Goal: Navigation & Orientation: Find specific page/section

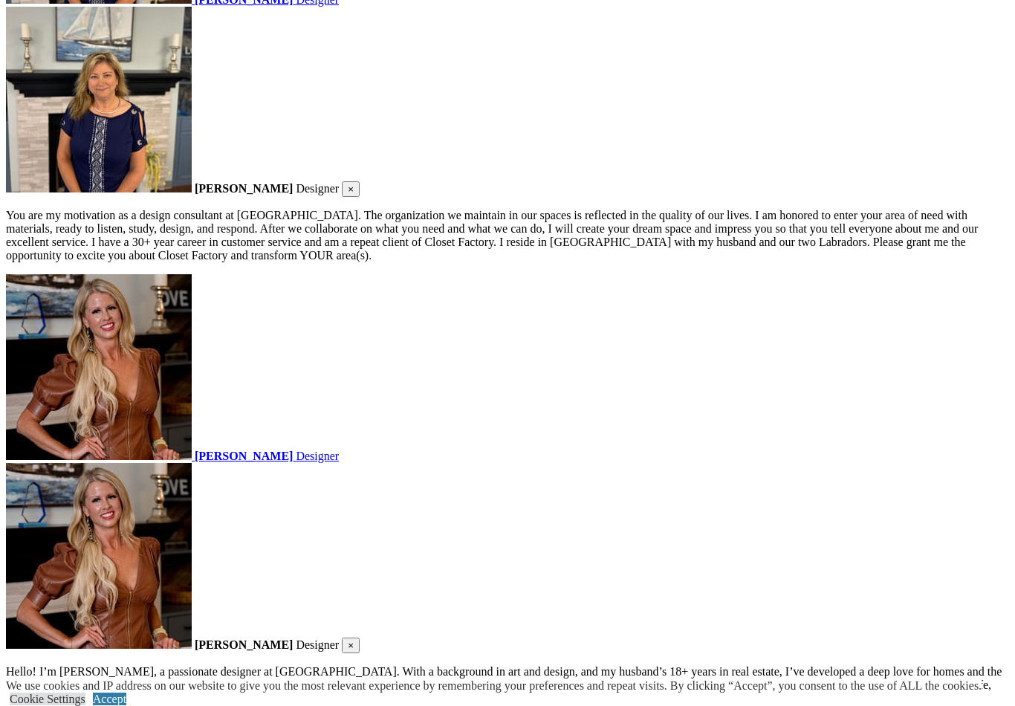
scroll to position [3504, 0]
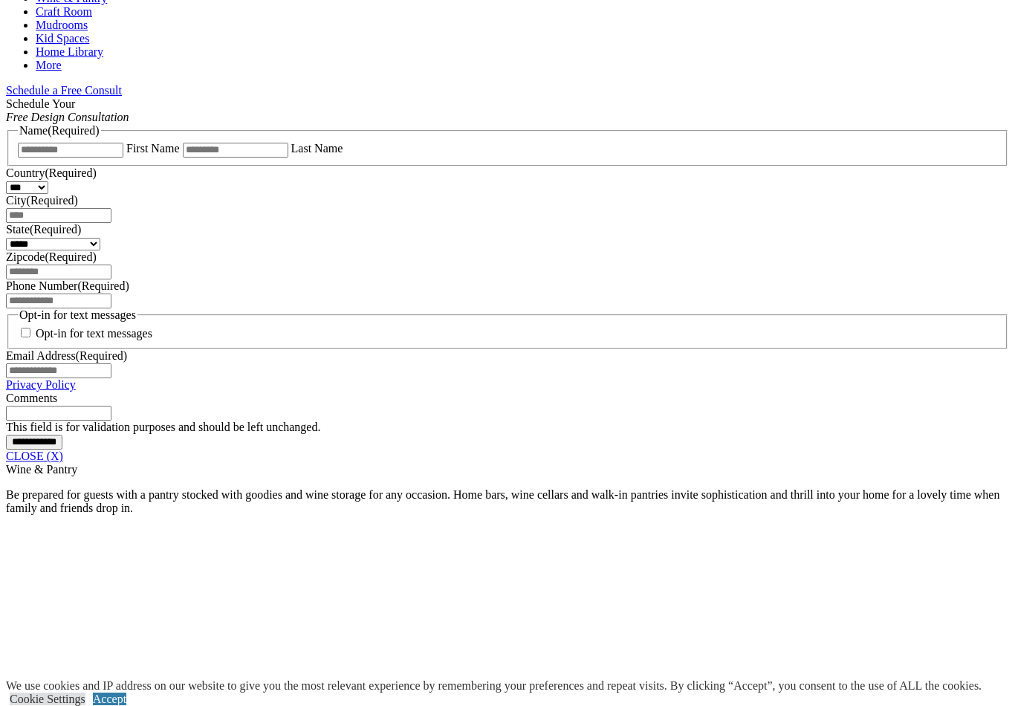
scroll to position [876, 0]
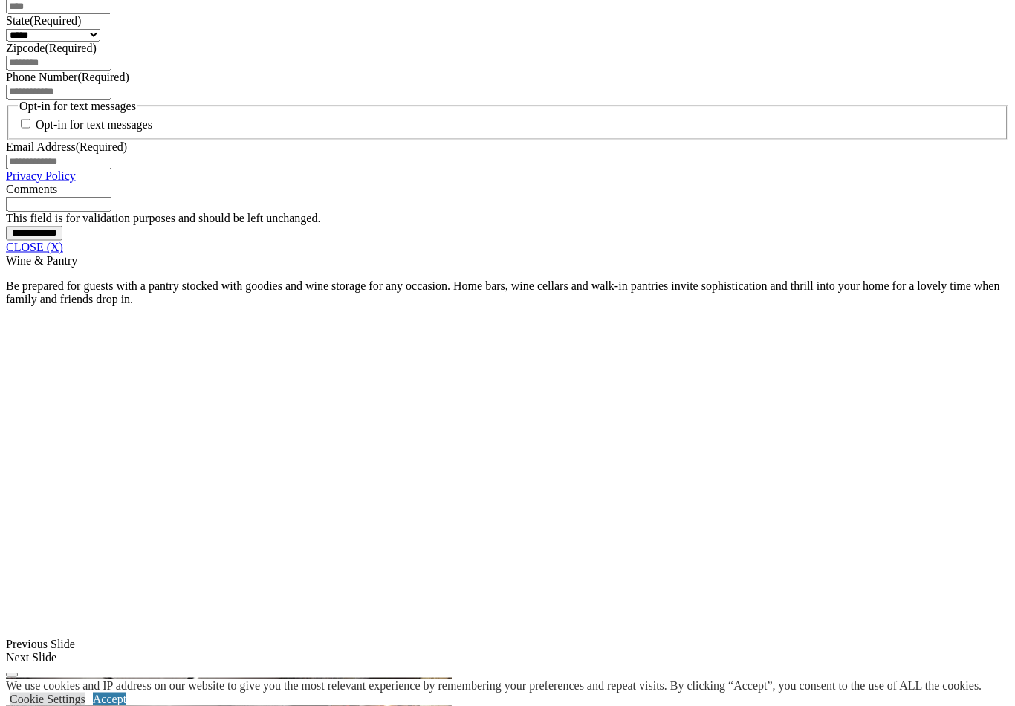
scroll to position [1042, 0]
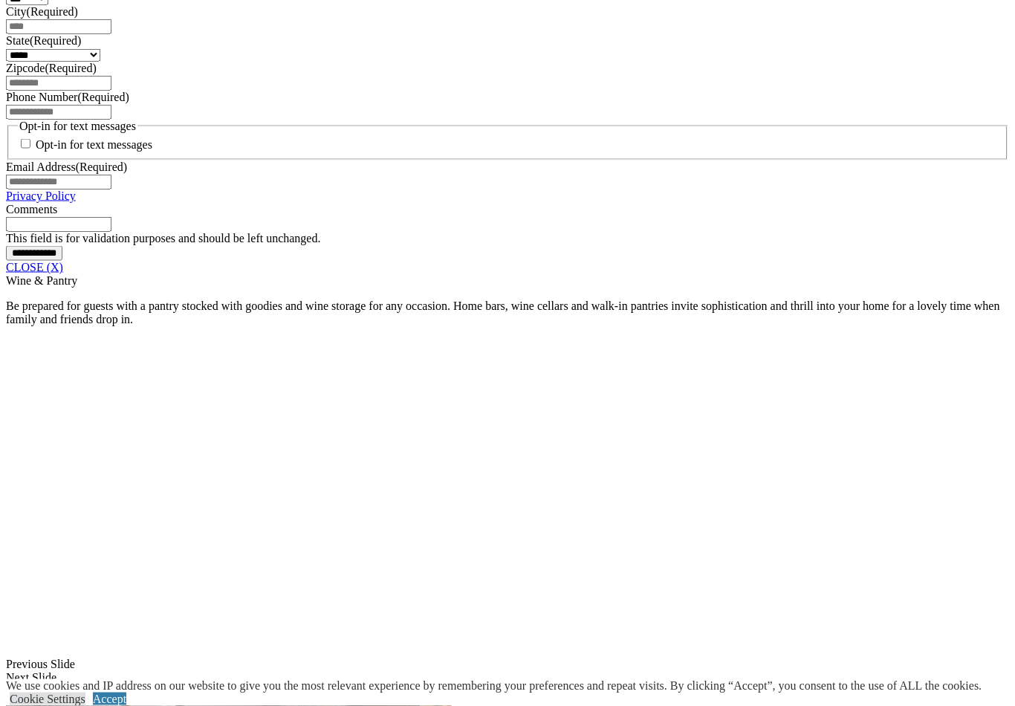
scroll to position [1023, 0]
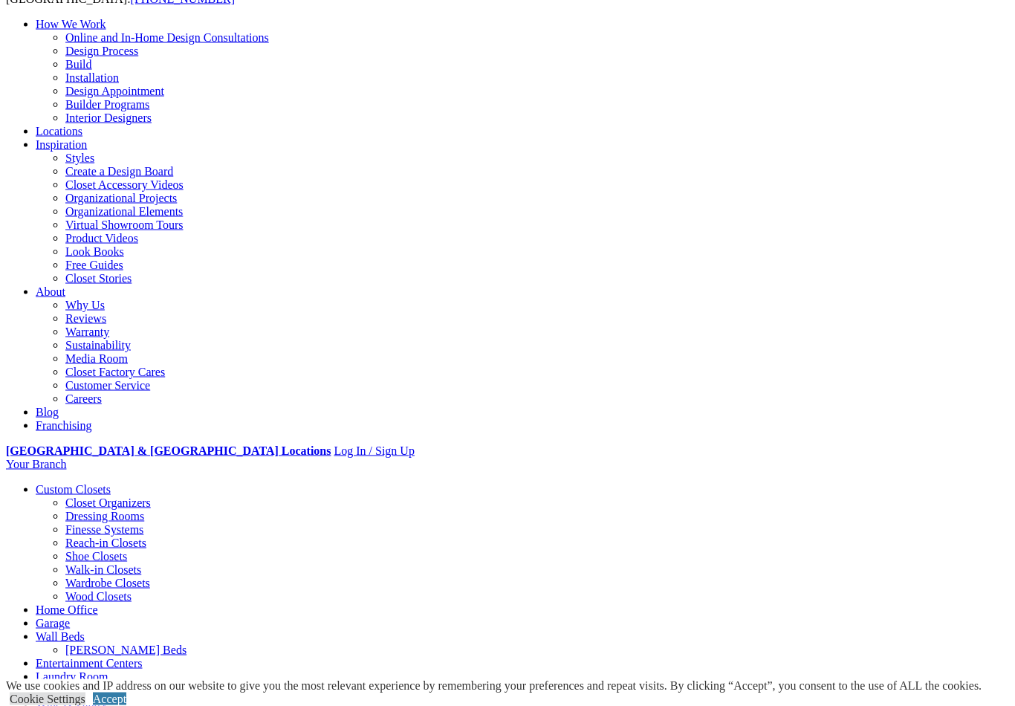
scroll to position [0, 0]
